Goal: Check status: Check status

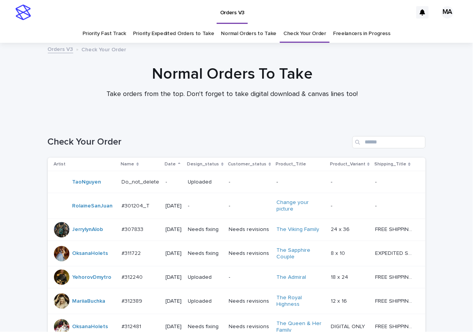
scroll to position [492, 0]
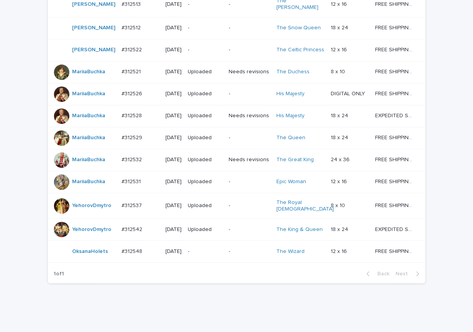
scroll to position [492, 0]
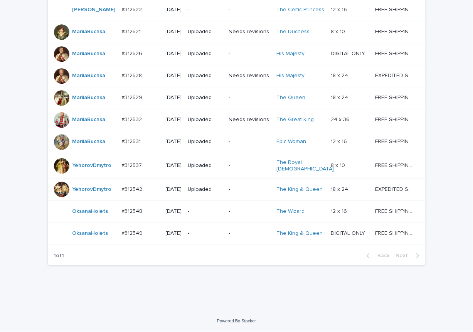
click at [205, 215] on p "-" at bounding box center [205, 211] width 35 height 7
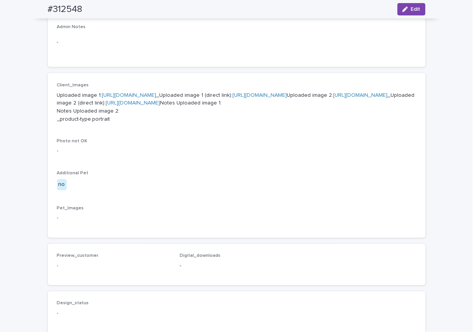
scroll to position [405, 0]
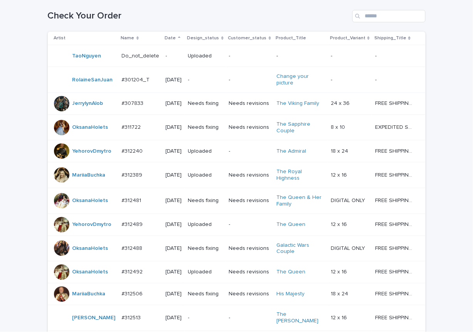
scroll to position [517, 0]
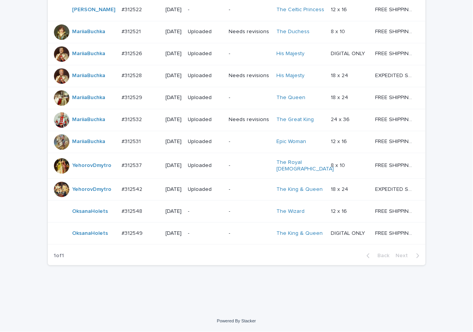
click at [205, 237] on div "-" at bounding box center [205, 233] width 35 height 13
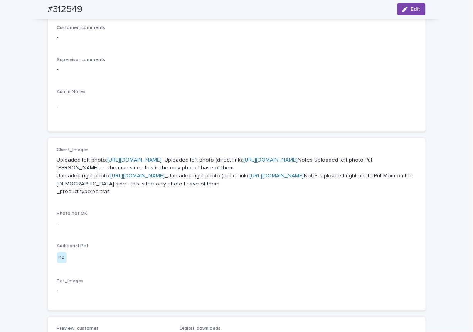
scroll to position [269, 0]
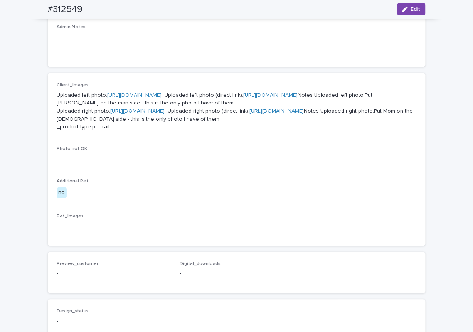
click at [165, 114] on link "https://cdn.shopify.com-uploadkit.app/s/files/1/0033/4807/0511/files/download.h…" at bounding box center [138, 110] width 54 height 5
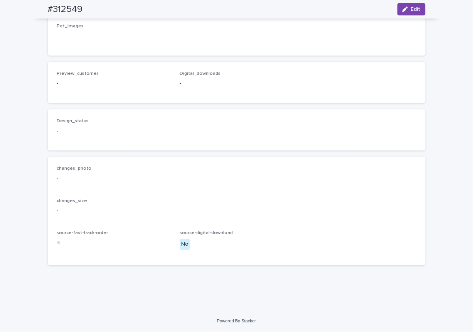
scroll to position [507, 0]
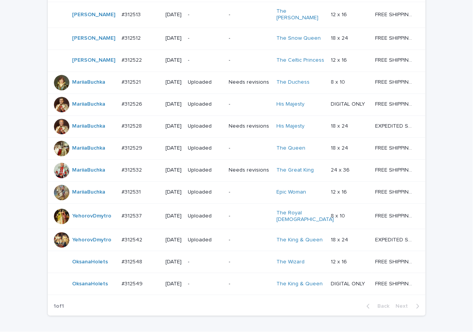
scroll to position [517, 0]
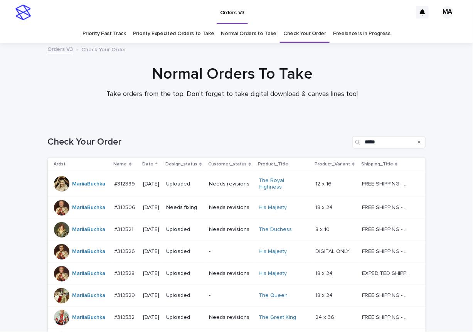
scroll to position [103, 0]
